Goal: Find specific page/section: Find specific page/section

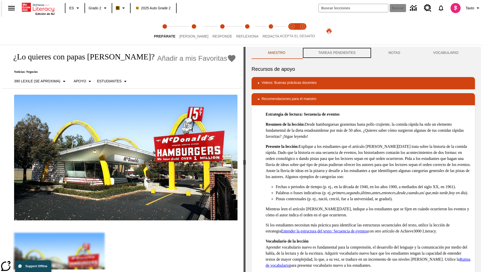
click at [336, 53] on button "TAREAS PENDIENTES" at bounding box center [337, 53] width 70 height 12
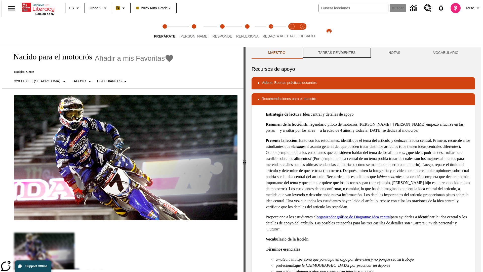
click at [336, 53] on button "TAREAS PENDIENTES" at bounding box center [337, 53] width 70 height 12
